Goal: Obtain resource: Download file/media

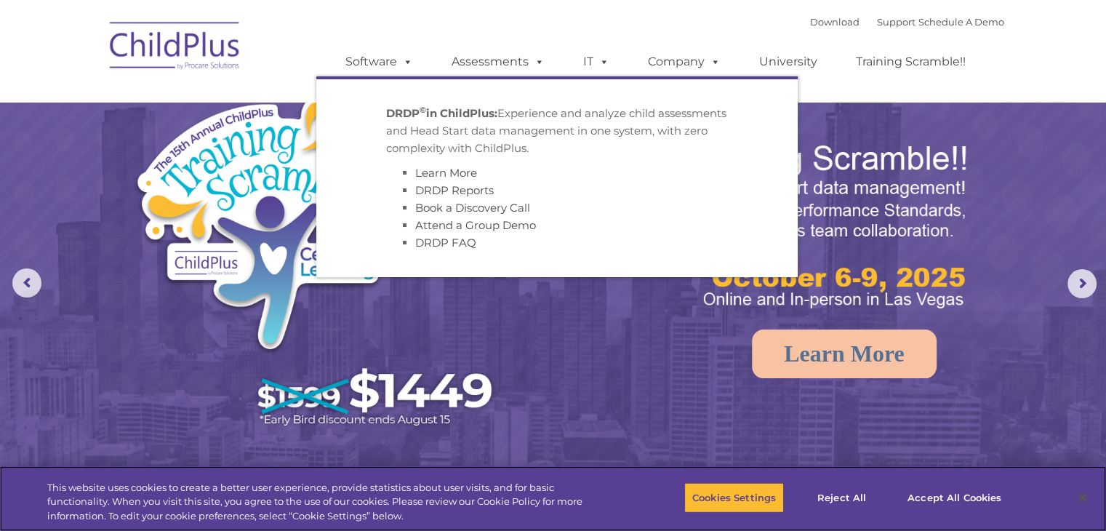
select select "MEDIUM"
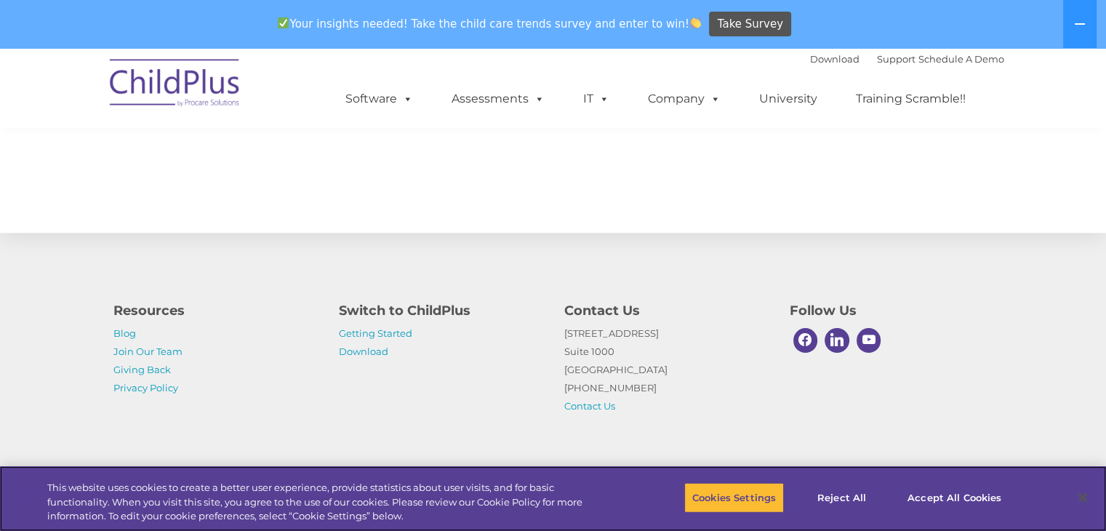
scroll to position [1644, 0]
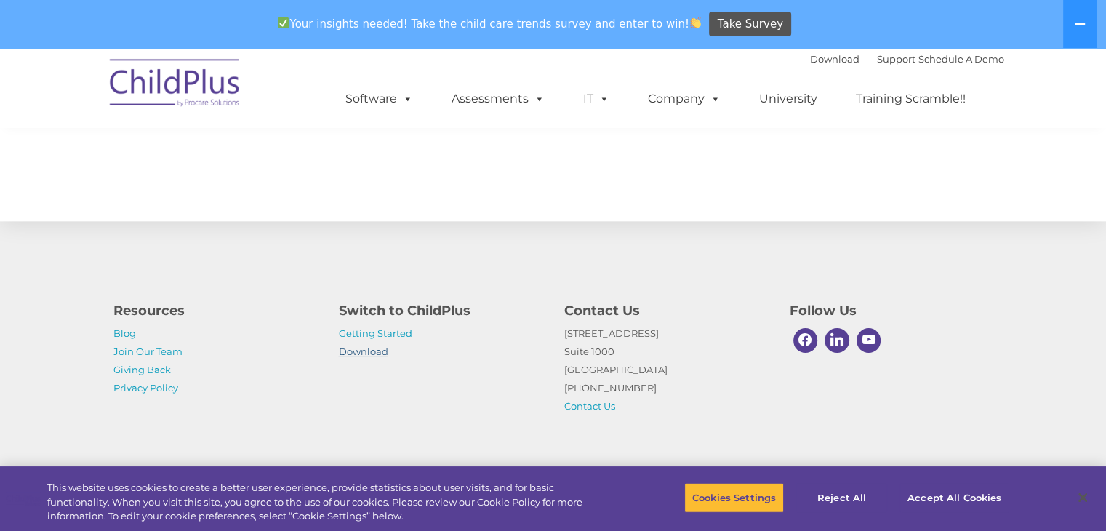
click at [373, 345] on link "Download" at bounding box center [363, 351] width 49 height 12
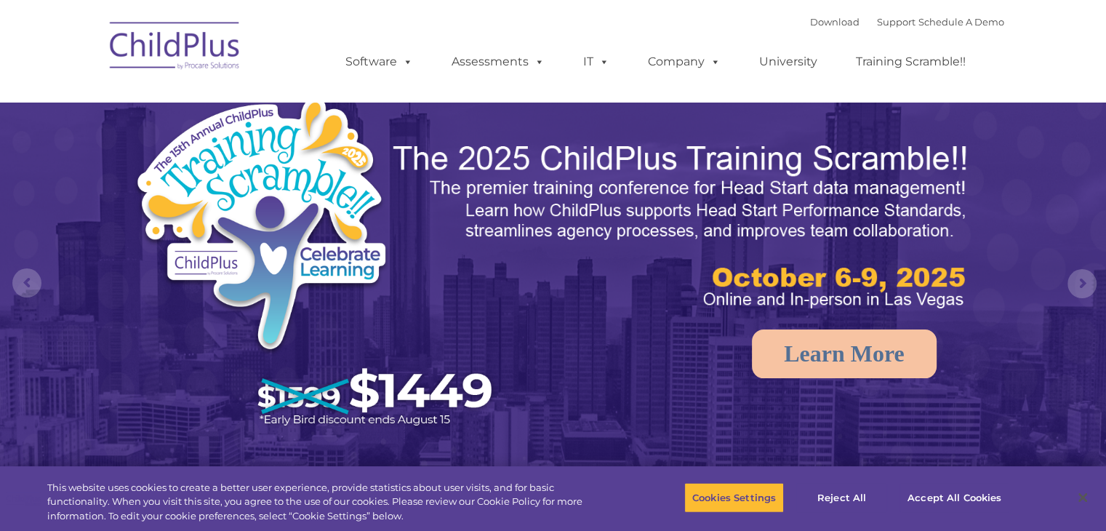
select select "MEDIUM"
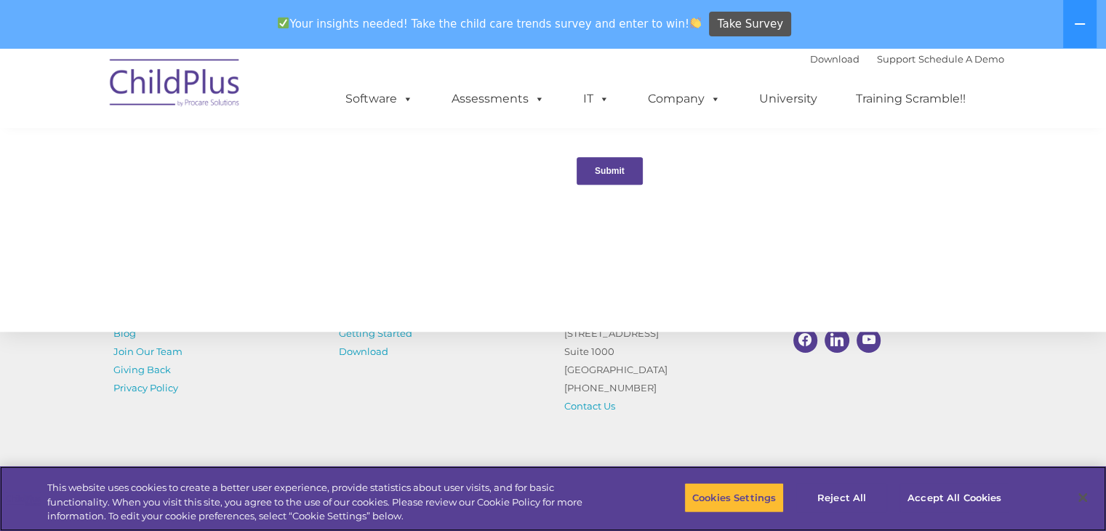
scroll to position [1644, 0]
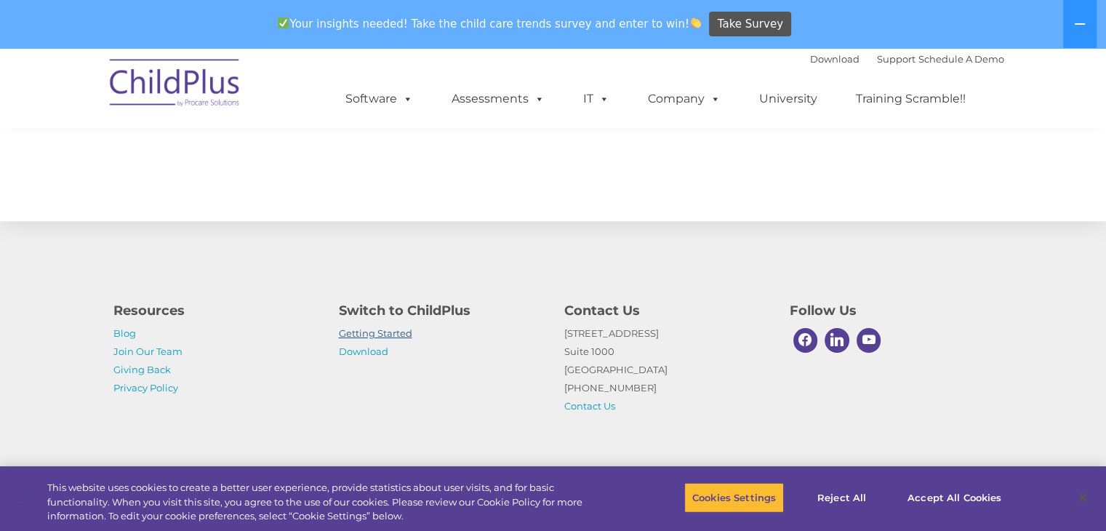
click at [393, 330] on link "Getting Started" at bounding box center [375, 333] width 73 height 12
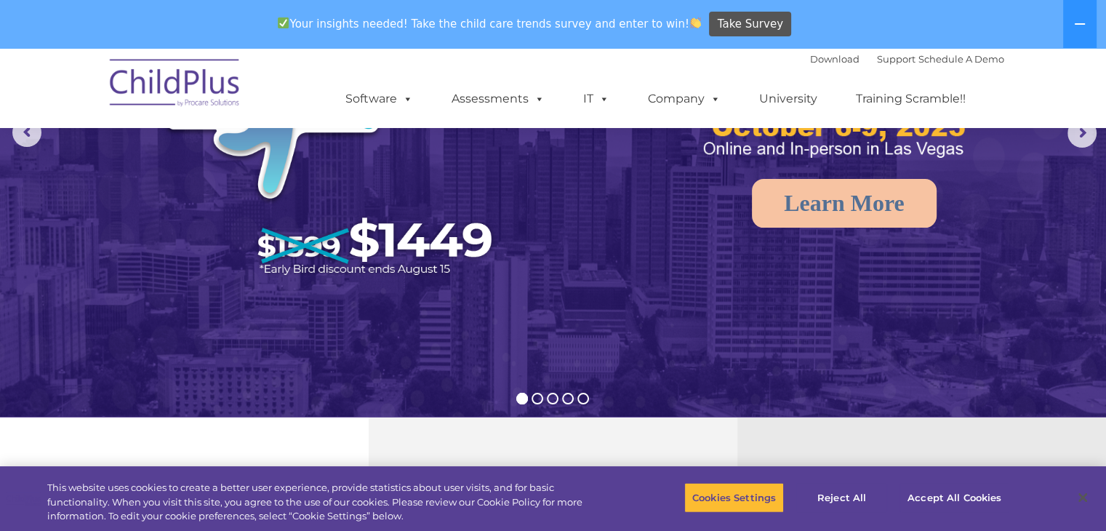
scroll to position [0, 0]
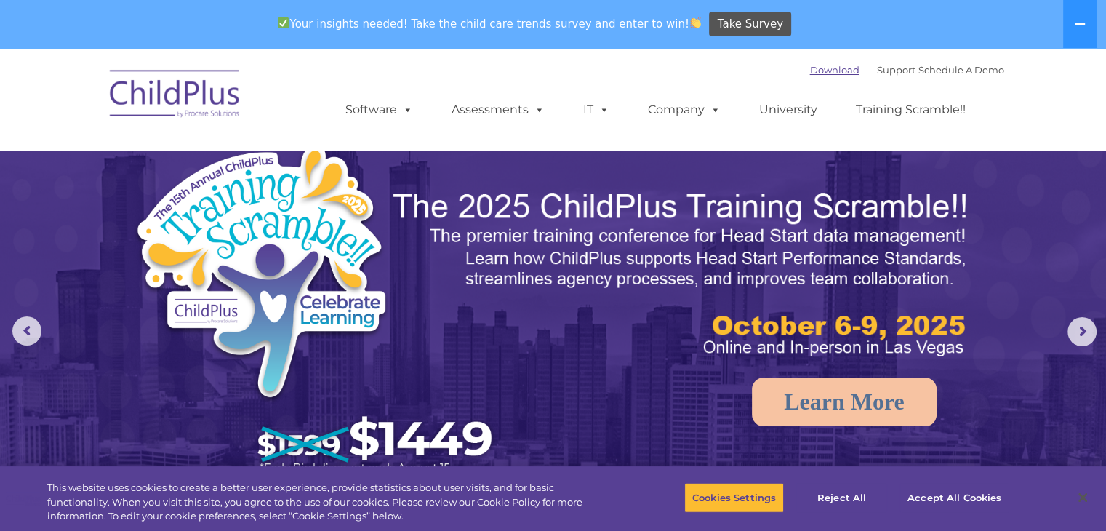
click at [819, 65] on link "Download" at bounding box center [834, 70] width 49 height 12
